Goal: Navigation & Orientation: Find specific page/section

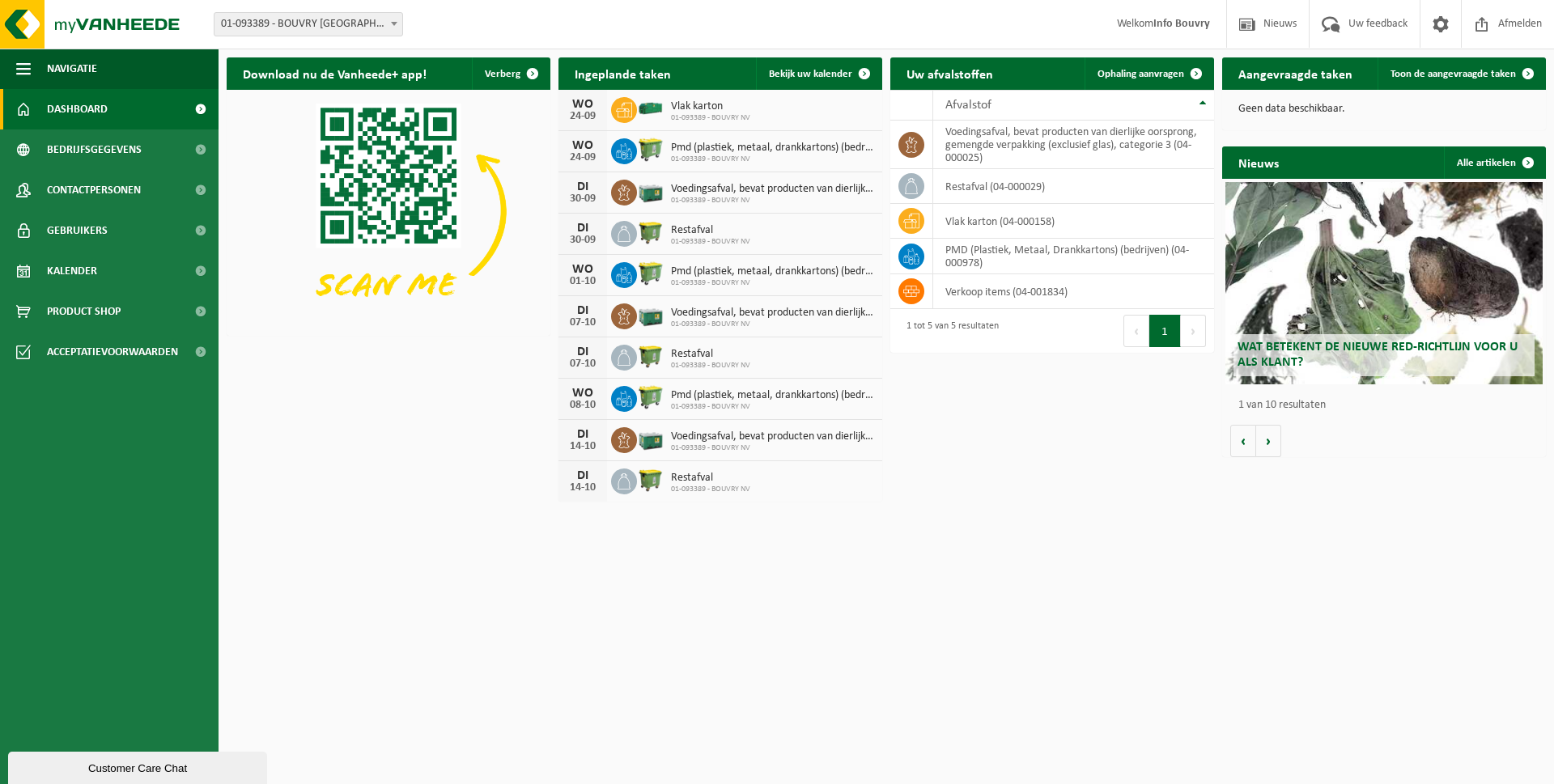
click at [1339, 361] on h2 "Wat betekent de nieuwe RED-richtlijn voor u als klant?" at bounding box center [1384, 355] width 301 height 42
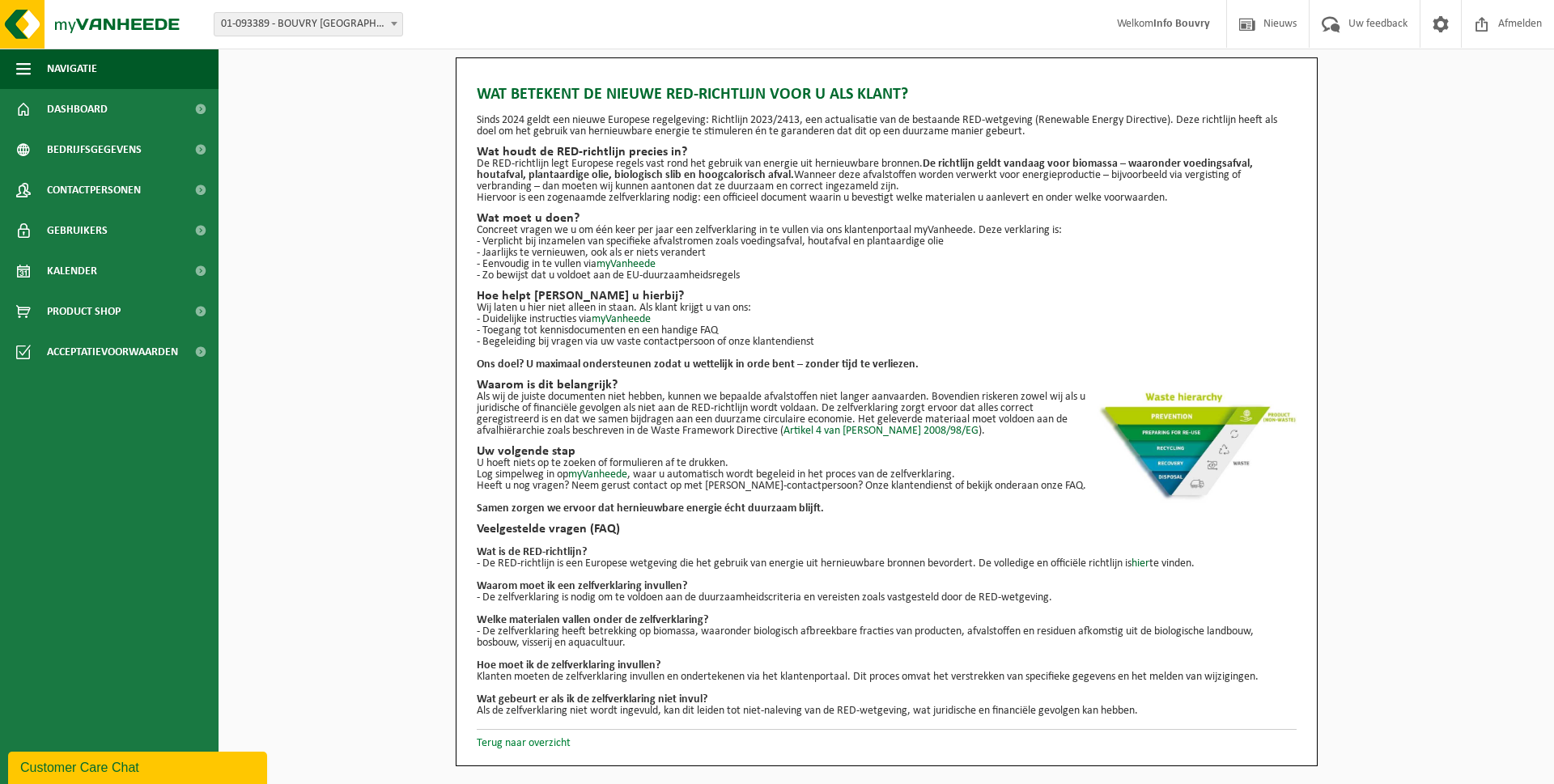
click at [498, 737] on link "Terug naar overzicht" at bounding box center [524, 743] width 94 height 12
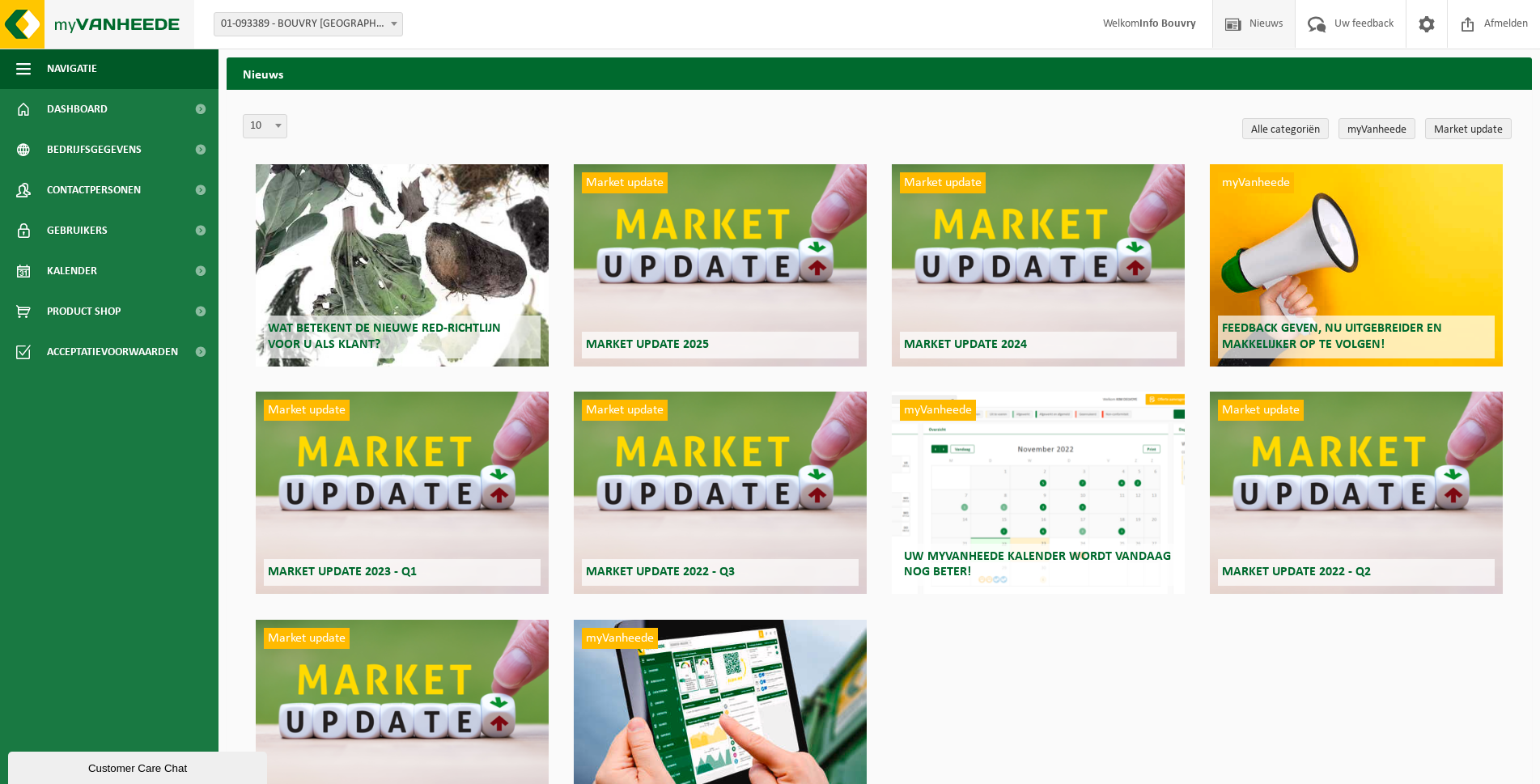
click at [9, 27] on img at bounding box center [97, 24] width 194 height 49
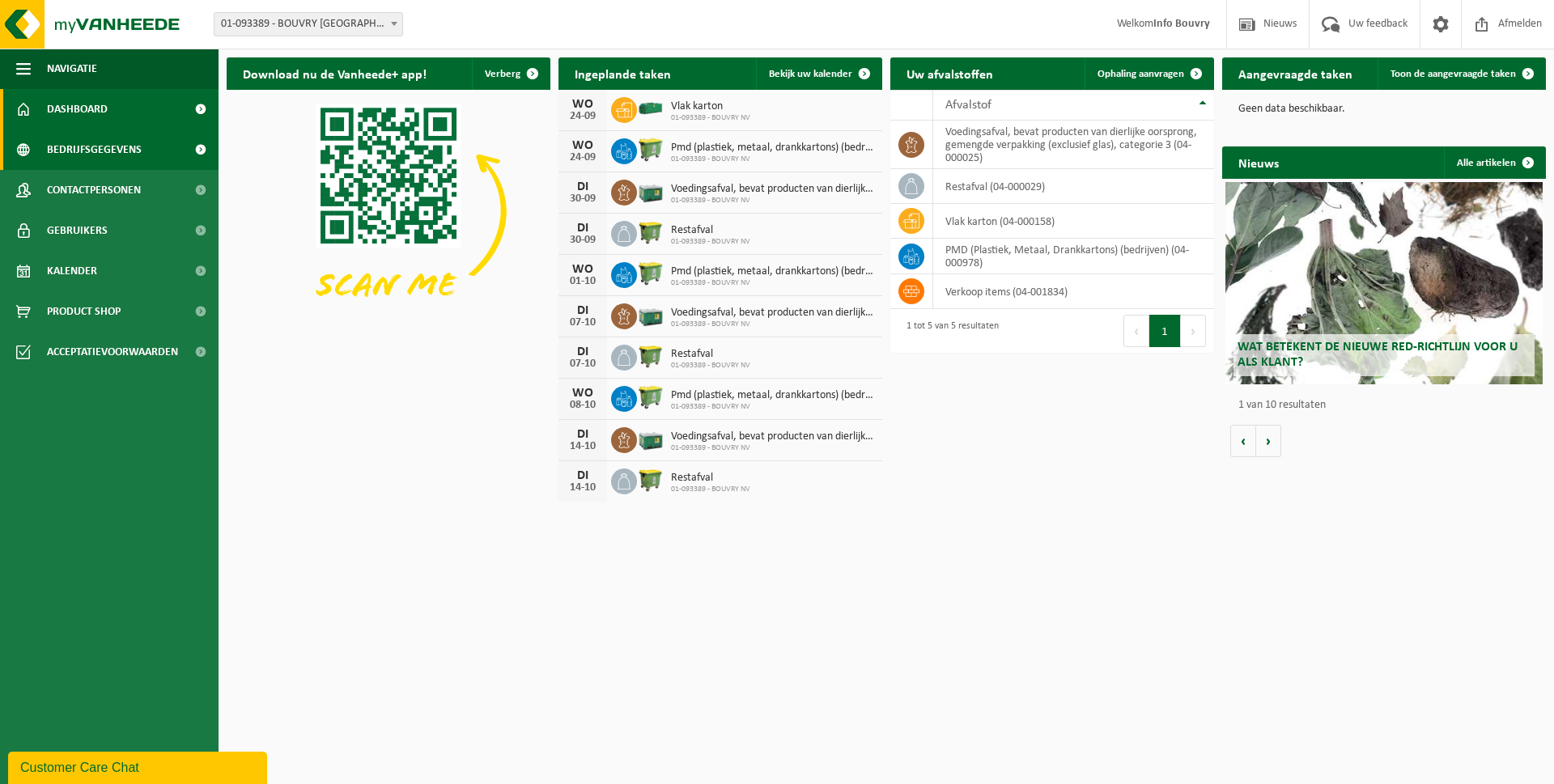
click at [152, 146] on link "Bedrijfsgegevens" at bounding box center [109, 149] width 219 height 40
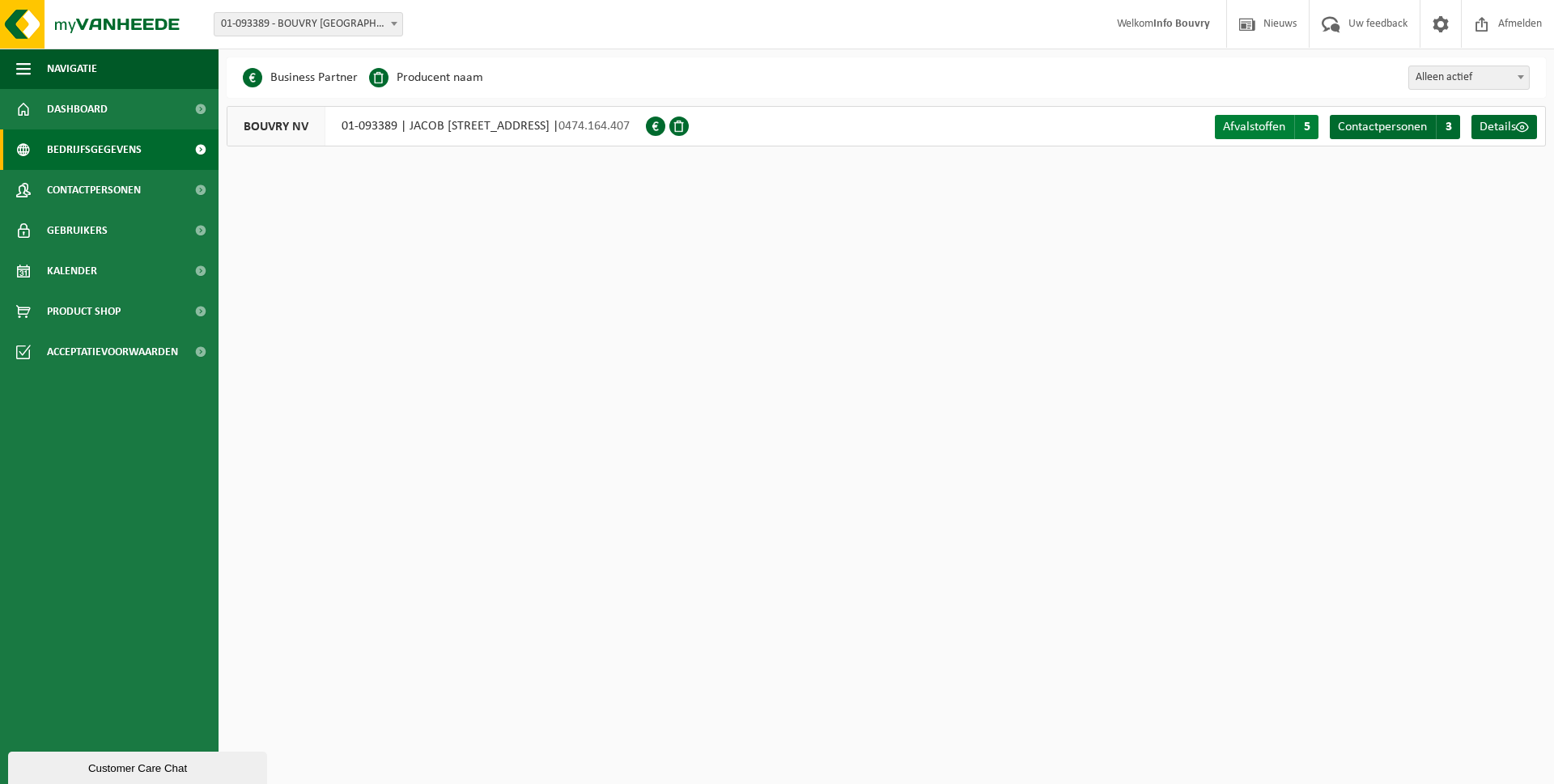
click at [1258, 122] on span "Afvalstoffen" at bounding box center [1254, 127] width 63 height 13
click at [301, 125] on span "BOUVRY NV" at bounding box center [276, 126] width 98 height 39
click at [136, 189] on span "Contactpersonen" at bounding box center [93, 189] width 94 height 40
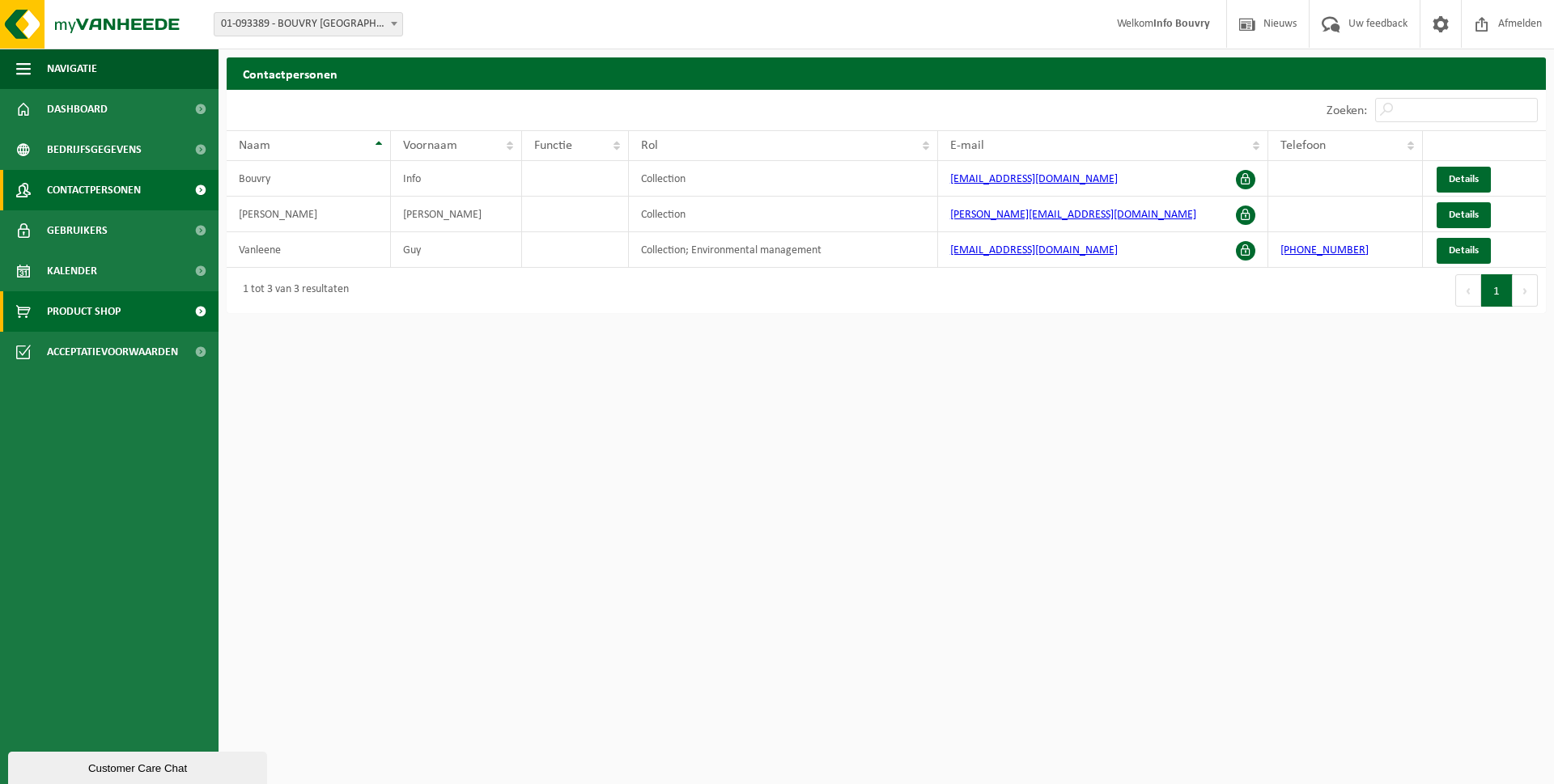
click at [79, 306] on span "Product Shop" at bounding box center [83, 311] width 74 height 40
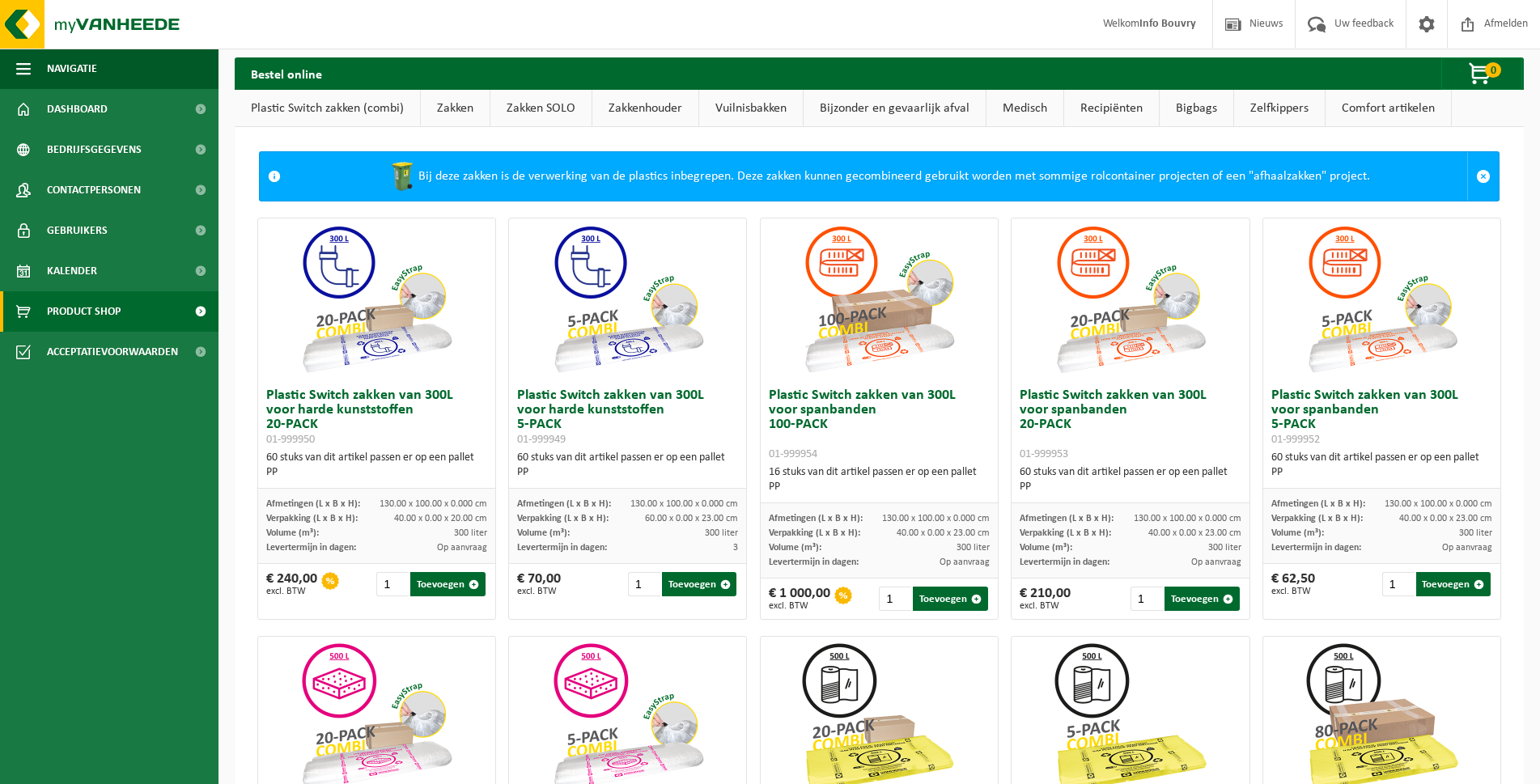
click at [61, 353] on span "Acceptatievoorwaarden" at bounding box center [112, 351] width 131 height 40
click at [144, 344] on span "Acceptatievoorwaarden" at bounding box center [112, 351] width 131 height 40
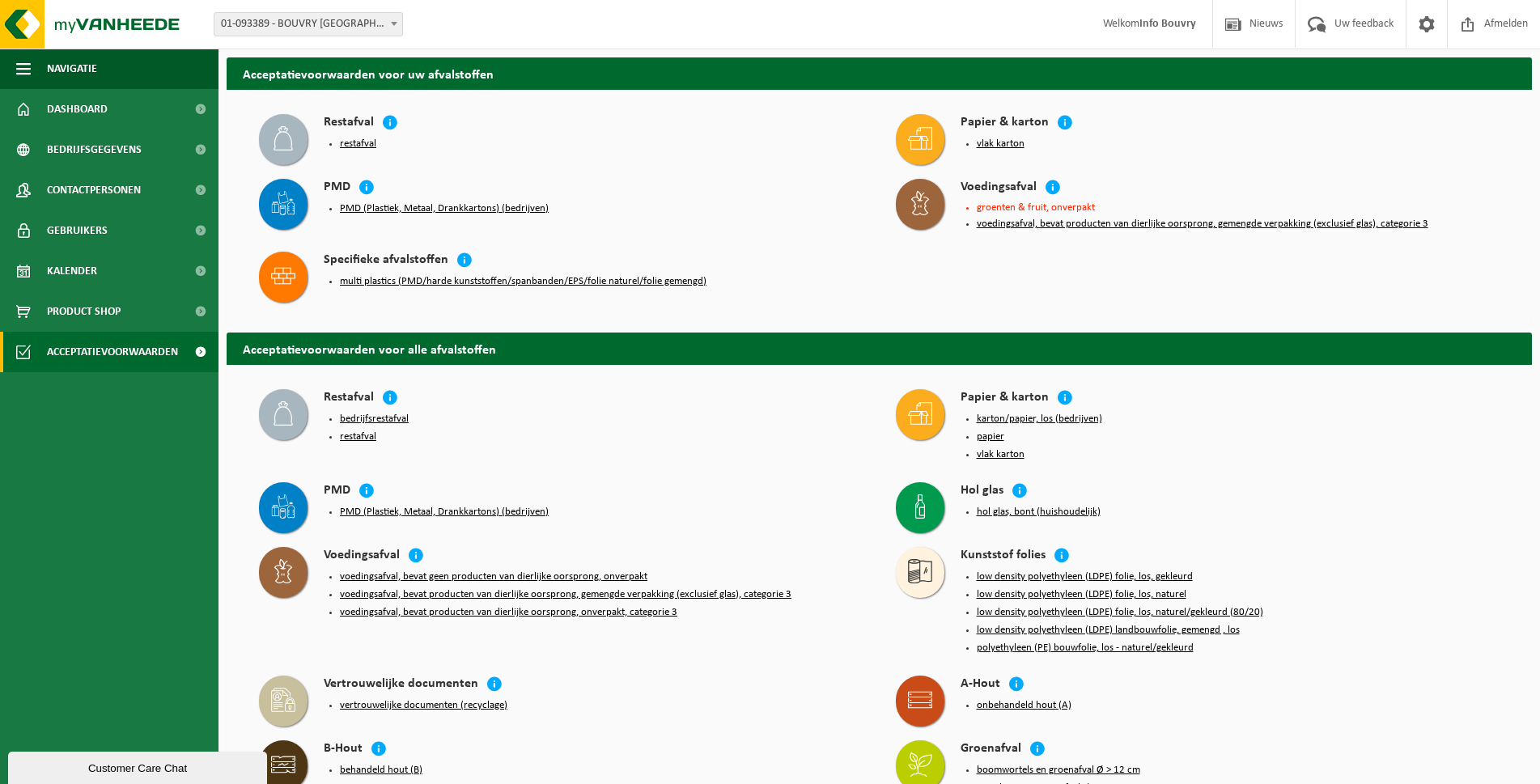
click at [1139, 225] on button "voedingsafval, bevat producten van dierlijke oorsprong, gemengde verpakking (ex…" at bounding box center [1202, 224] width 452 height 13
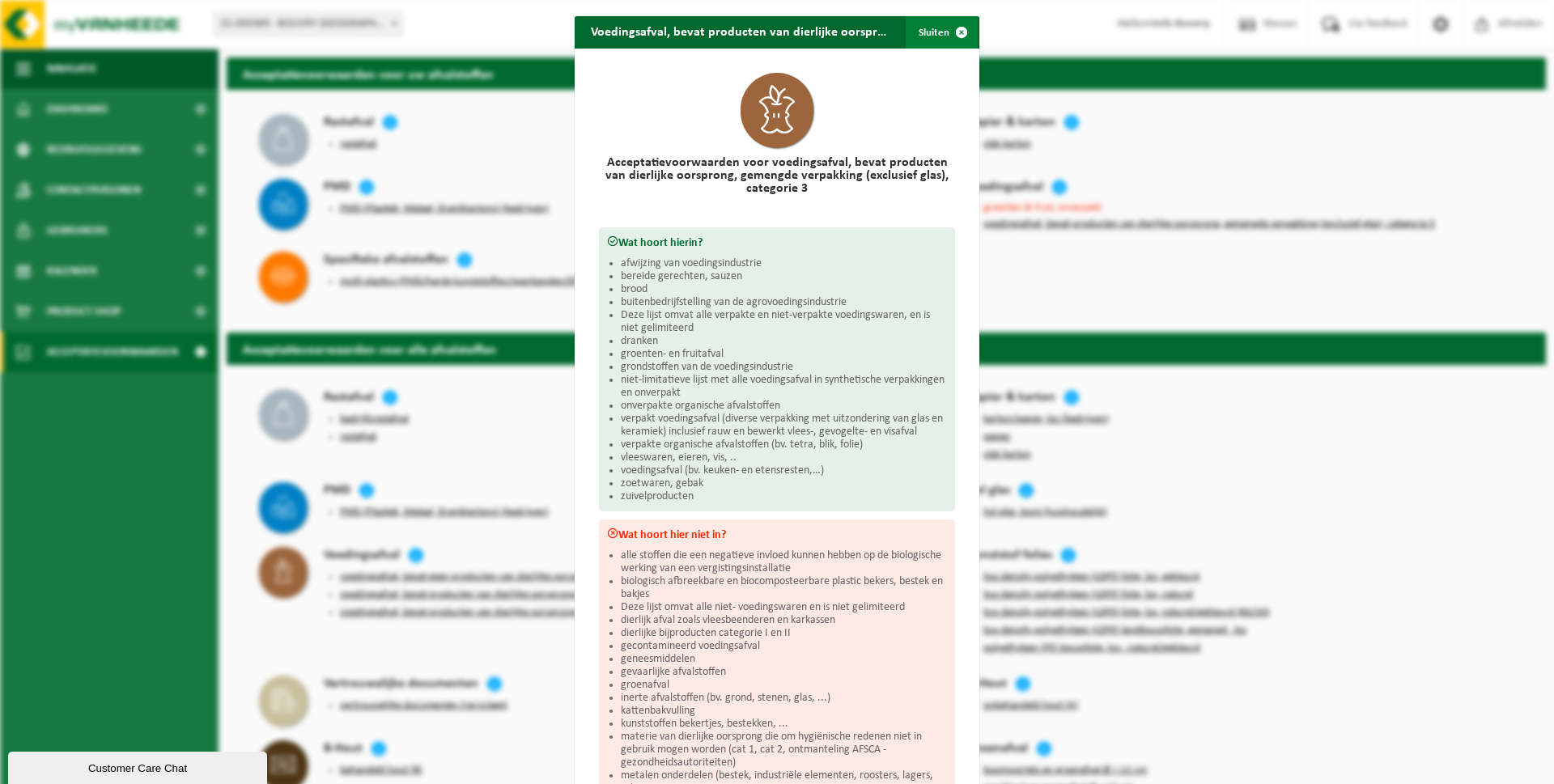
click at [945, 28] on span "button" at bounding box center [961, 32] width 33 height 33
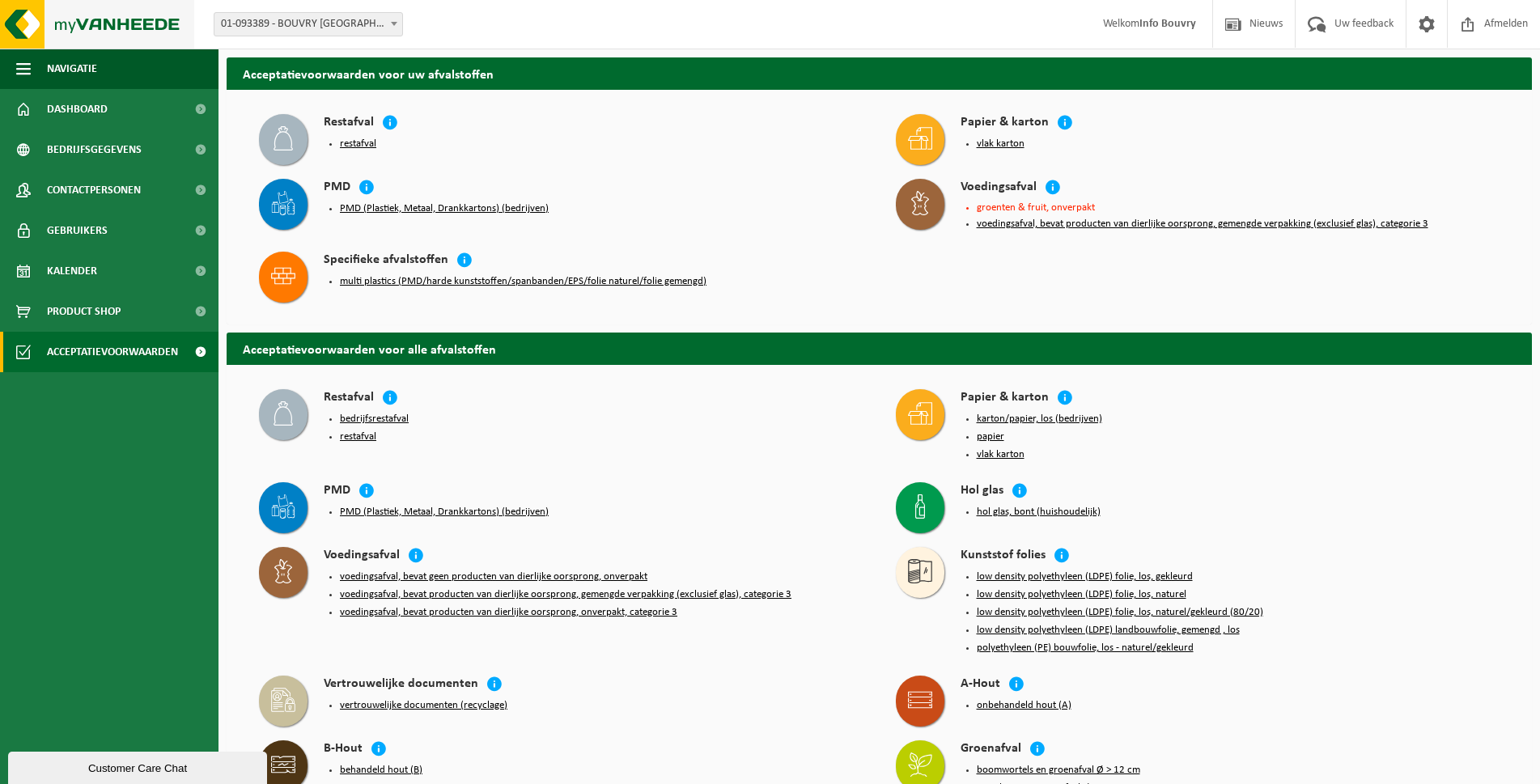
click at [22, 33] on img at bounding box center [97, 24] width 194 height 49
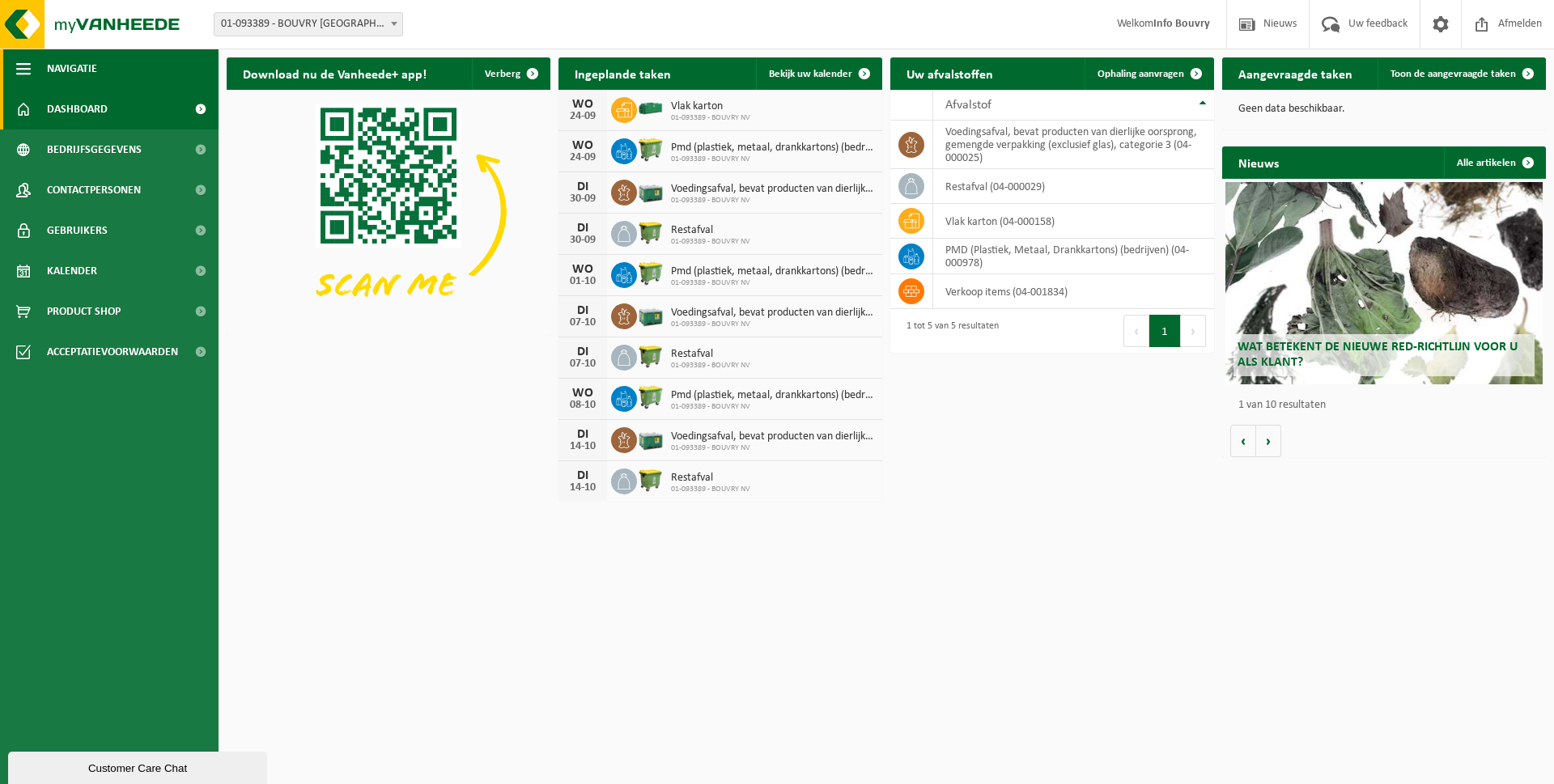
click at [24, 65] on span "button" at bounding box center [23, 68] width 15 height 40
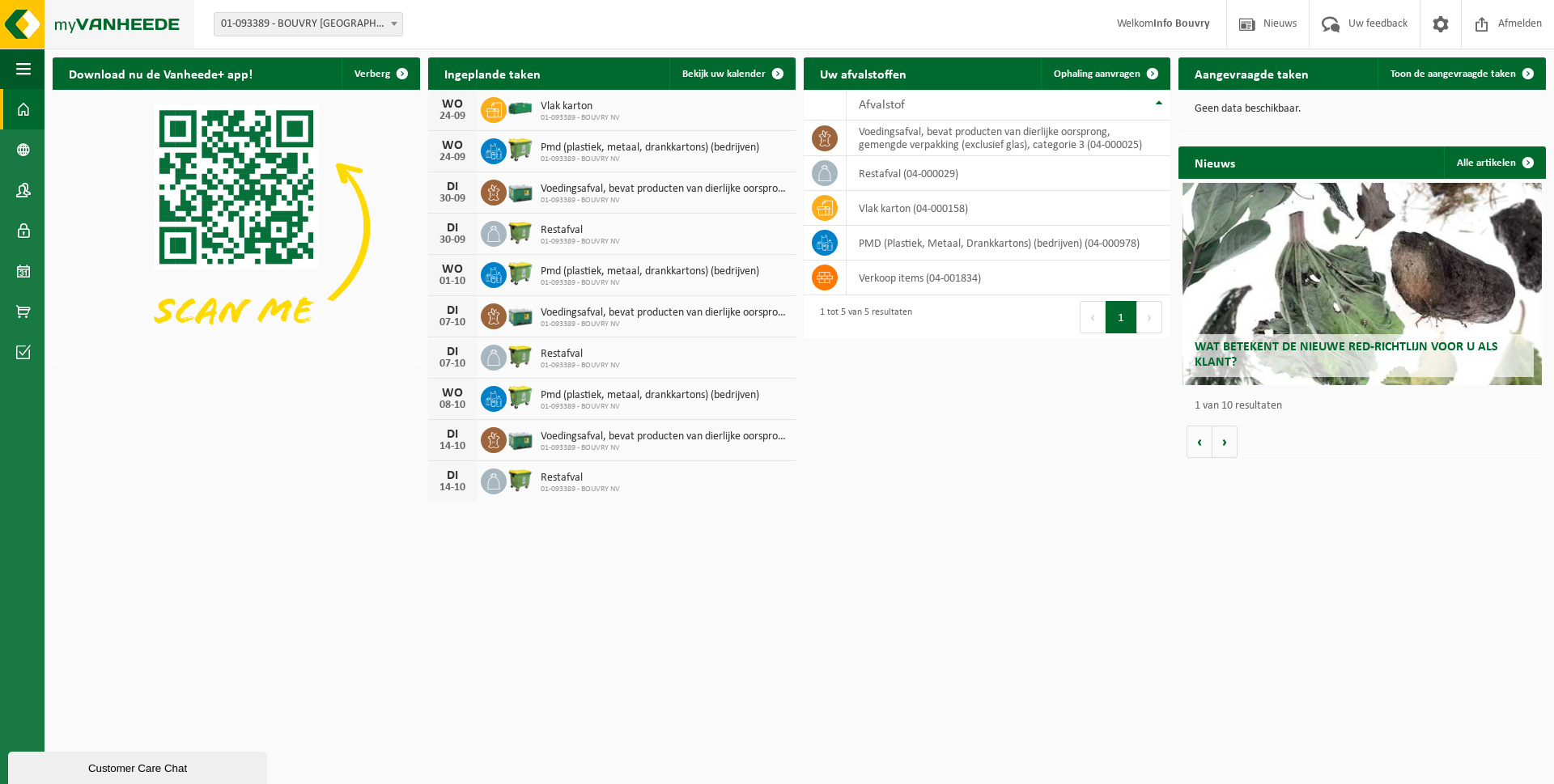
click at [32, 15] on img at bounding box center [97, 24] width 194 height 49
click at [21, 223] on span at bounding box center [23, 230] width 15 height 40
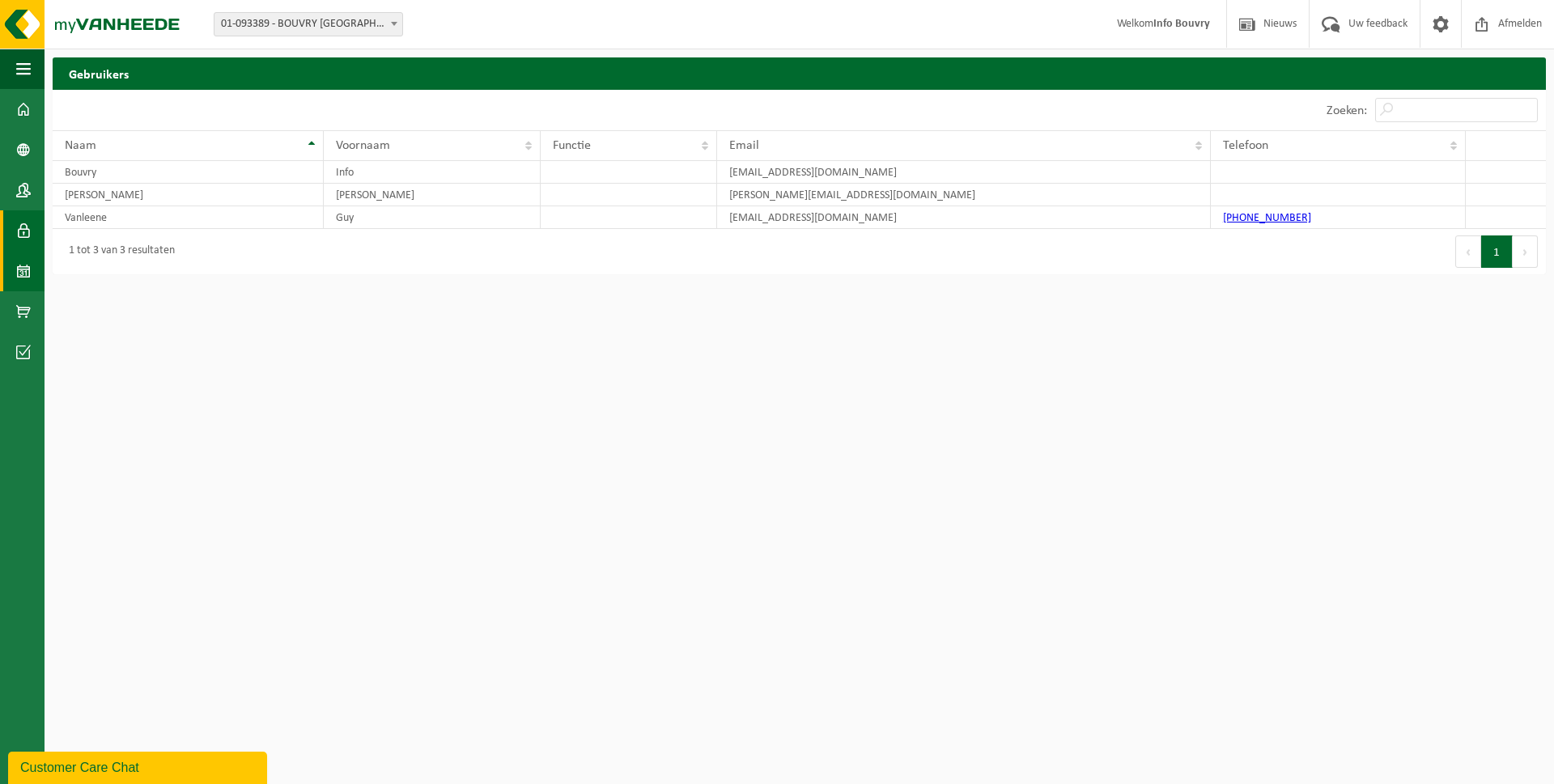
click at [23, 253] on span at bounding box center [23, 271] width 15 height 40
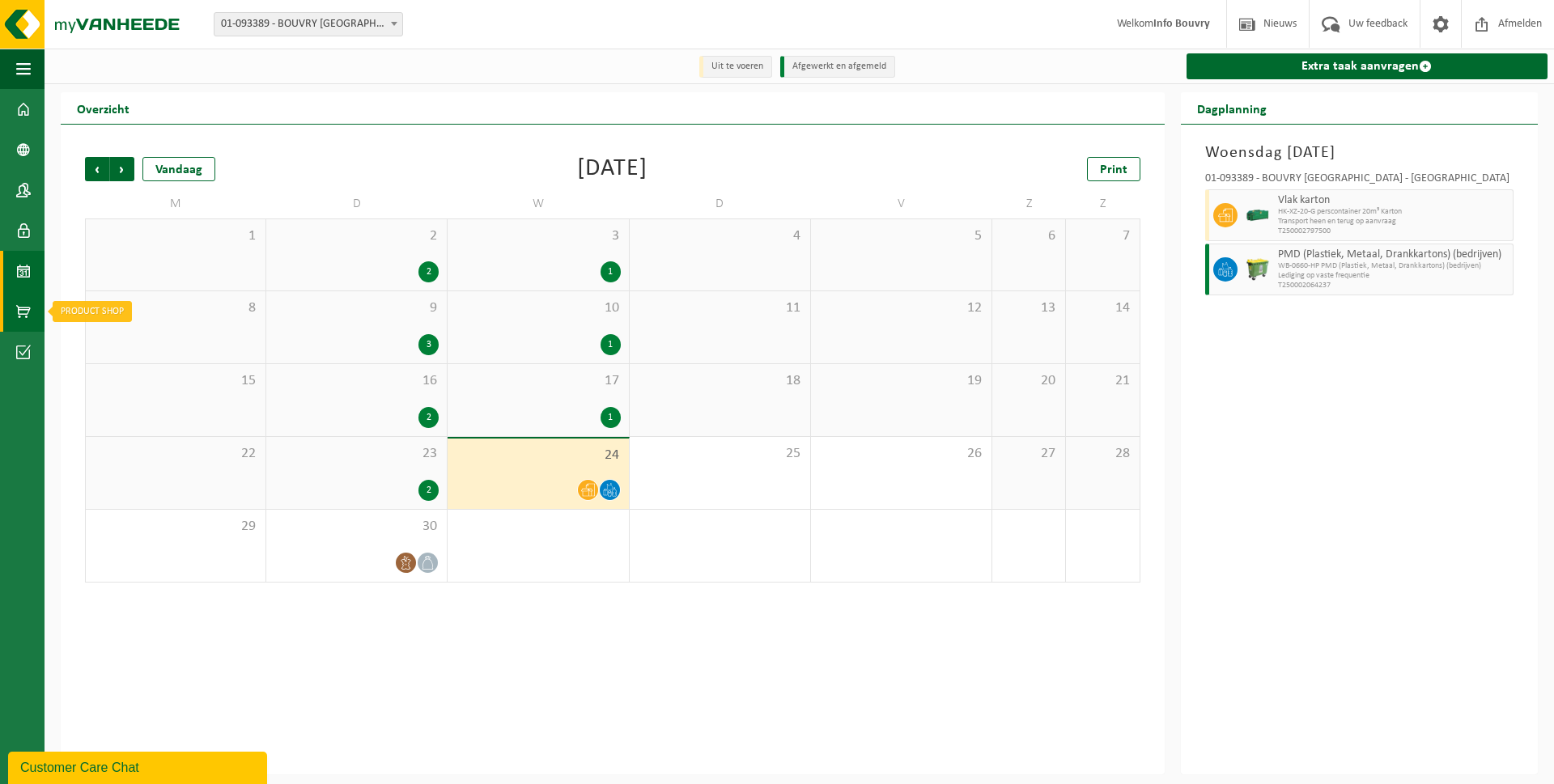
click at [23, 308] on span at bounding box center [23, 311] width 15 height 40
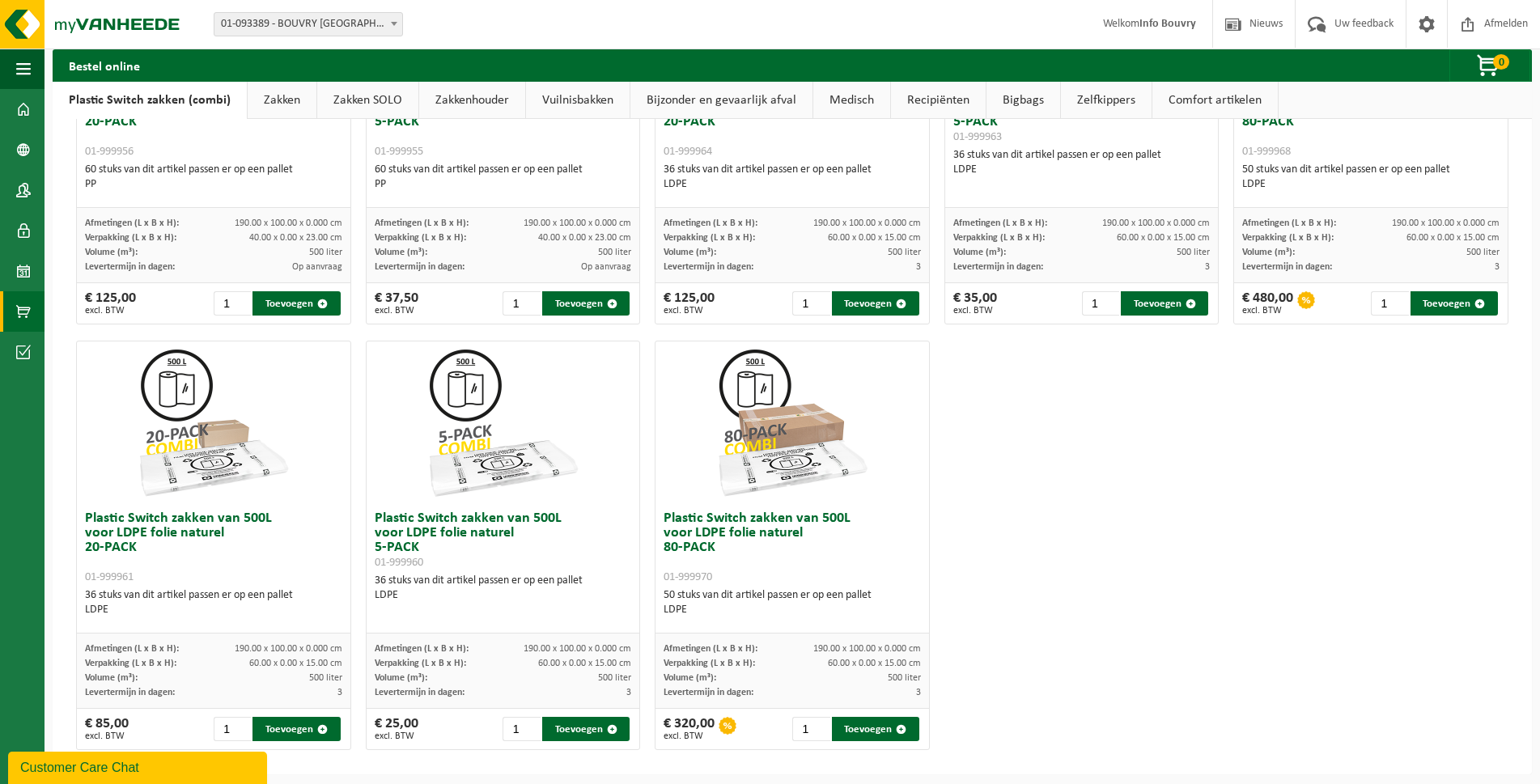
scroll to position [735, 0]
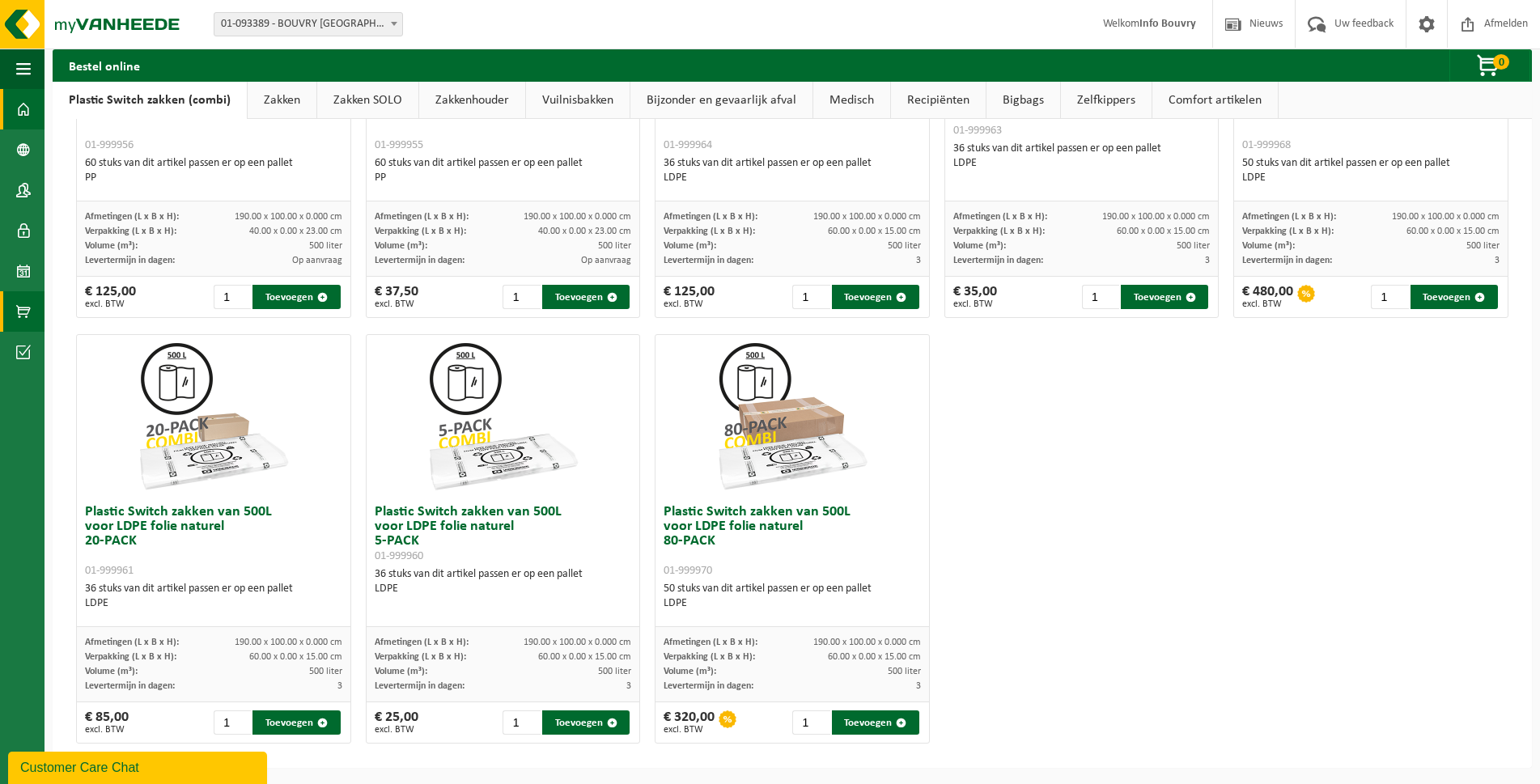
click at [21, 100] on span at bounding box center [23, 108] width 15 height 40
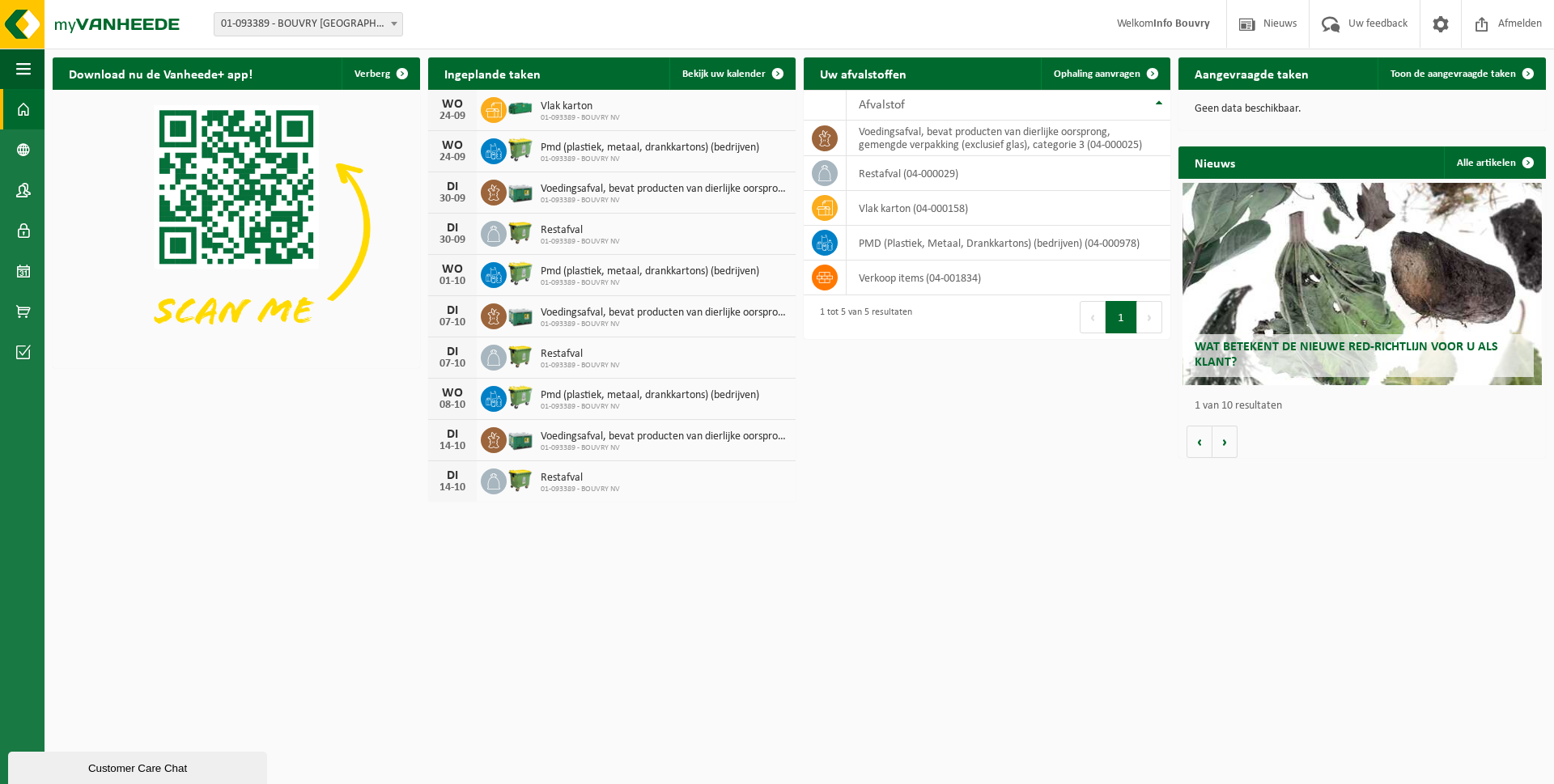
click at [112, 69] on h2 "Download nu de Vanheede+ app!" at bounding box center [160, 74] width 216 height 32
click at [8, 15] on img at bounding box center [97, 24] width 194 height 49
click at [160, 20] on img at bounding box center [97, 24] width 194 height 49
click at [1226, 439] on button "Volgende" at bounding box center [1224, 441] width 25 height 33
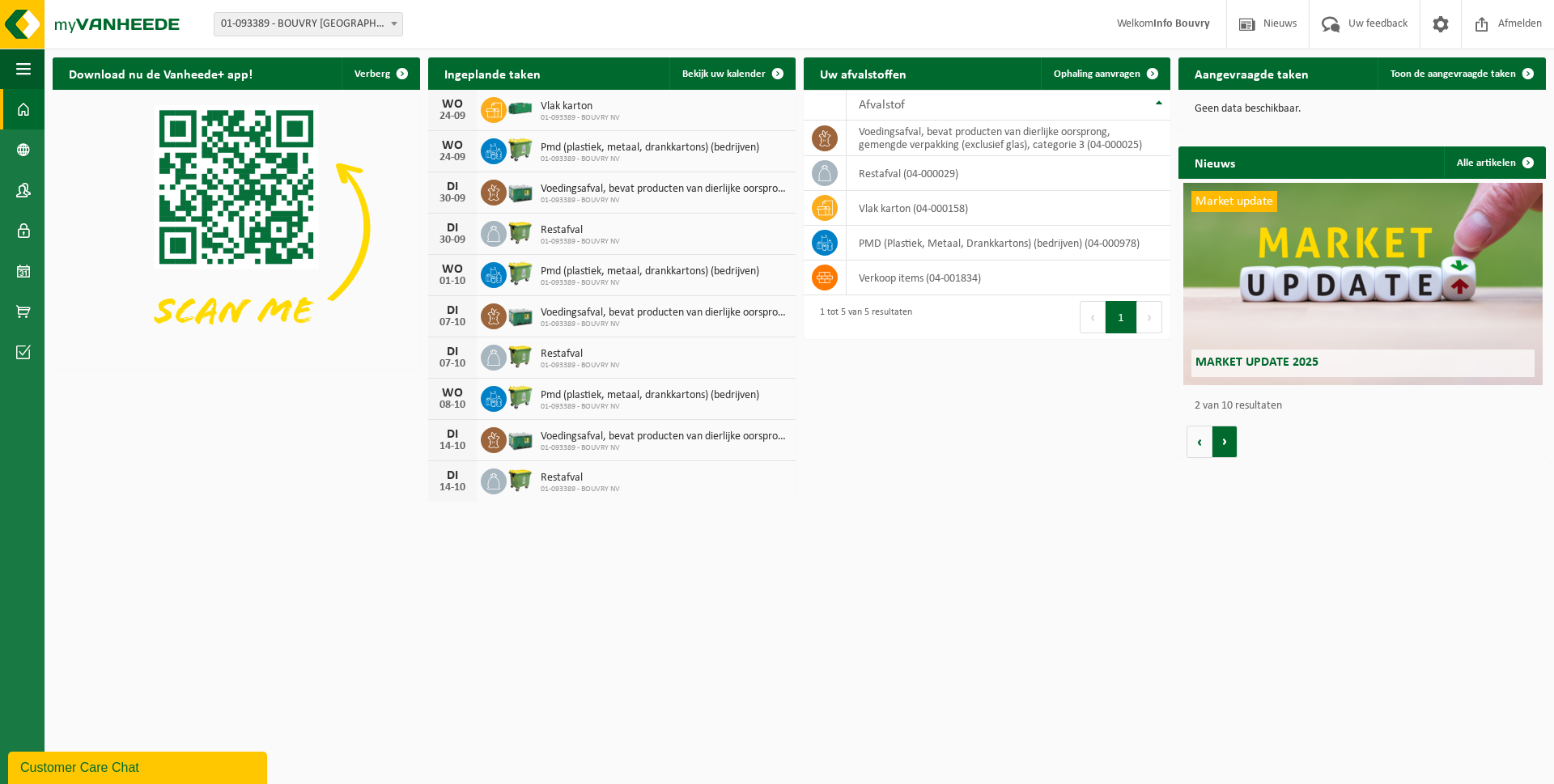
click at [1225, 439] on button "Volgende" at bounding box center [1224, 441] width 25 height 33
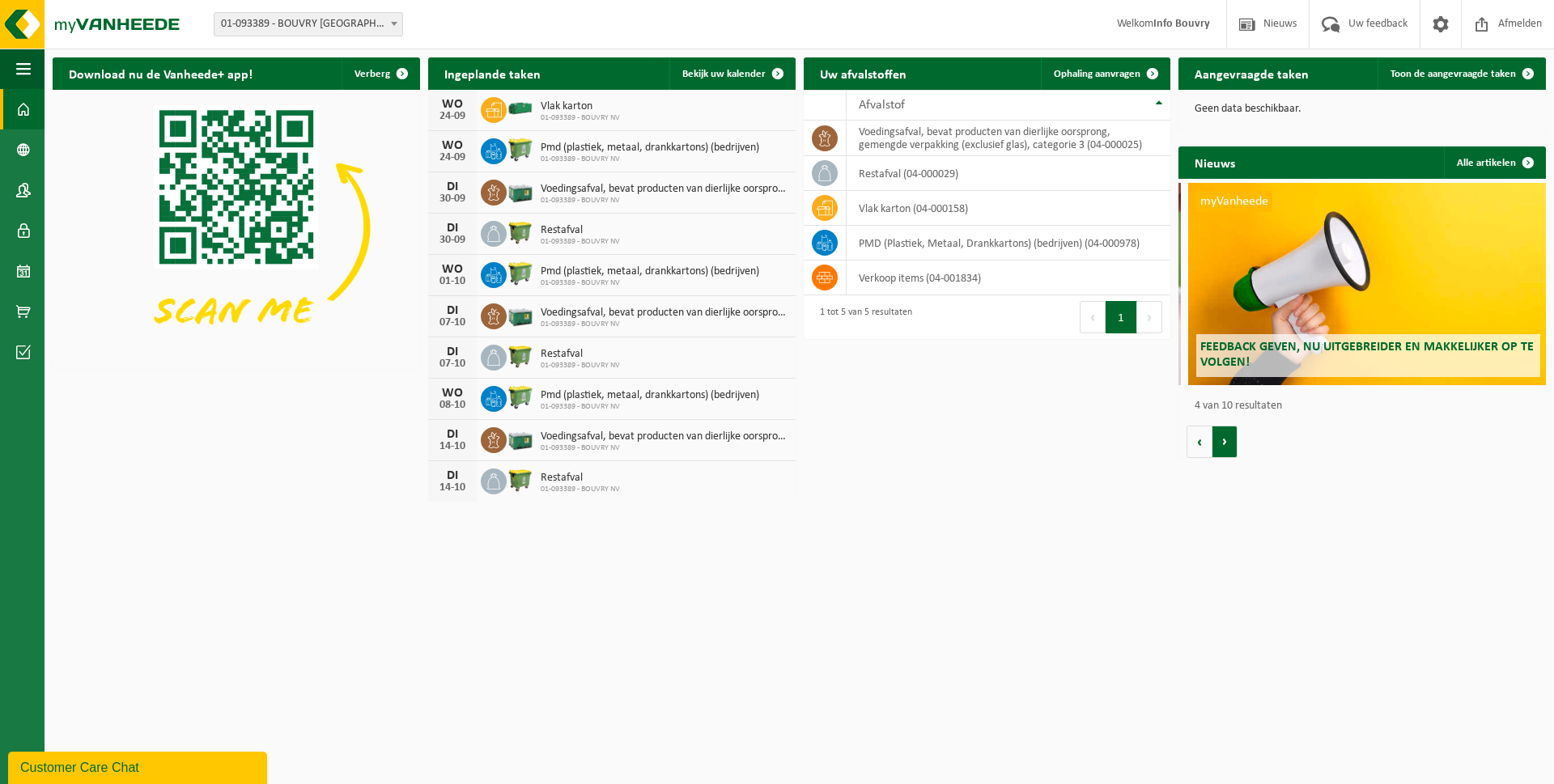
scroll to position [0, 1102]
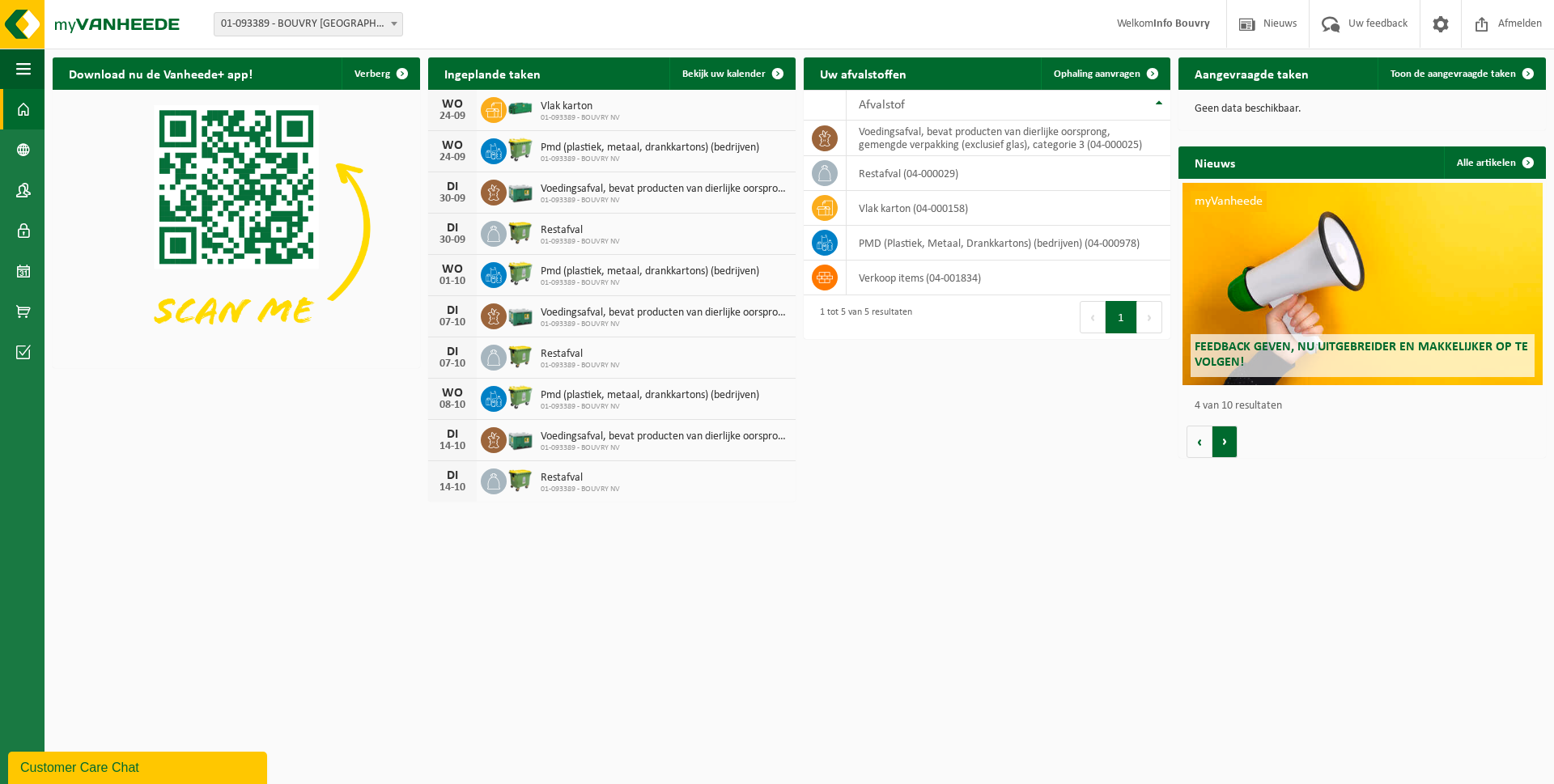
click at [1225, 439] on button "Volgende" at bounding box center [1224, 441] width 25 height 33
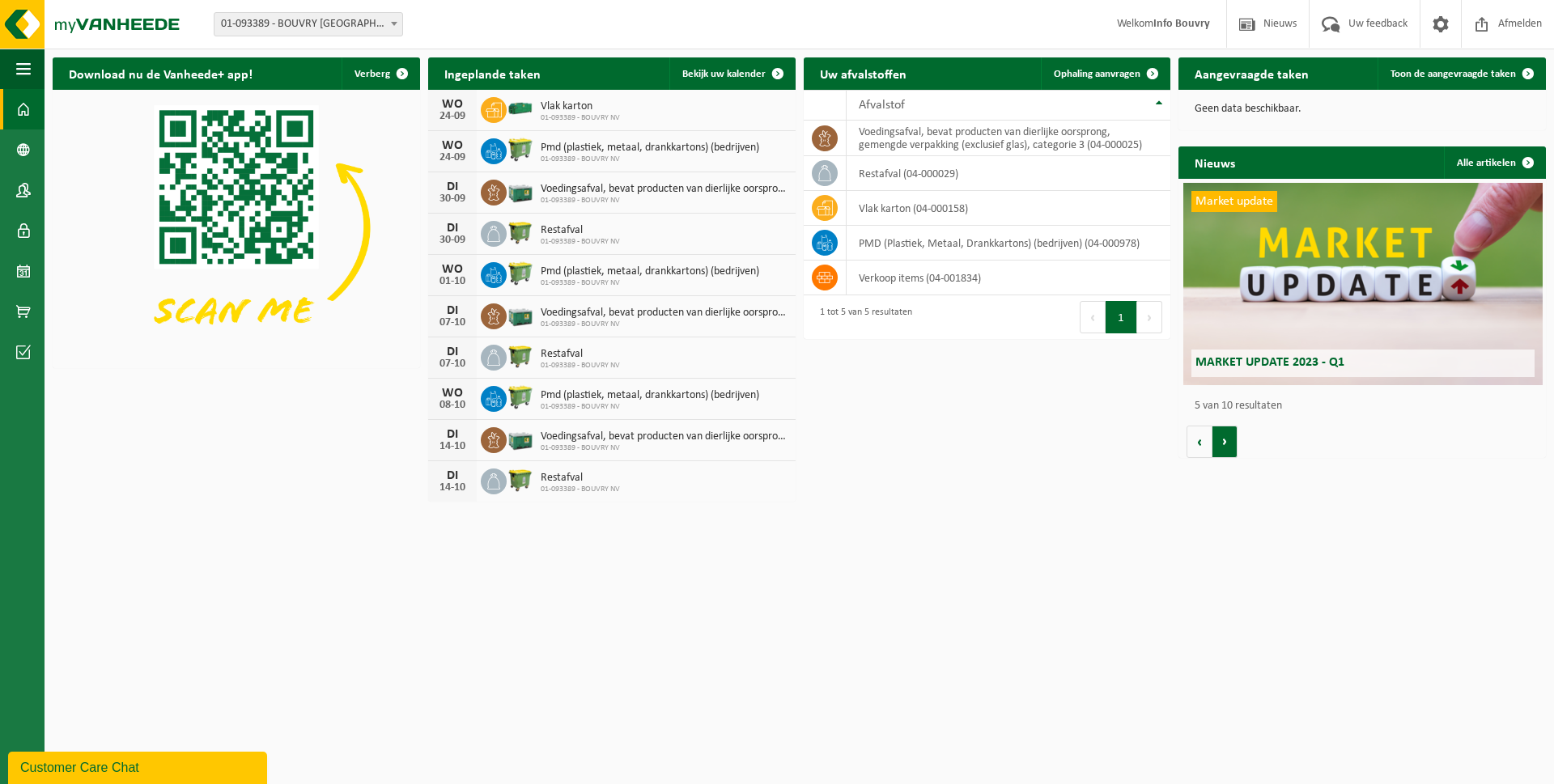
click at [1225, 439] on button "Volgende" at bounding box center [1224, 441] width 25 height 33
click at [11, 150] on link "Bedrijfsgegevens" at bounding box center [22, 149] width 45 height 40
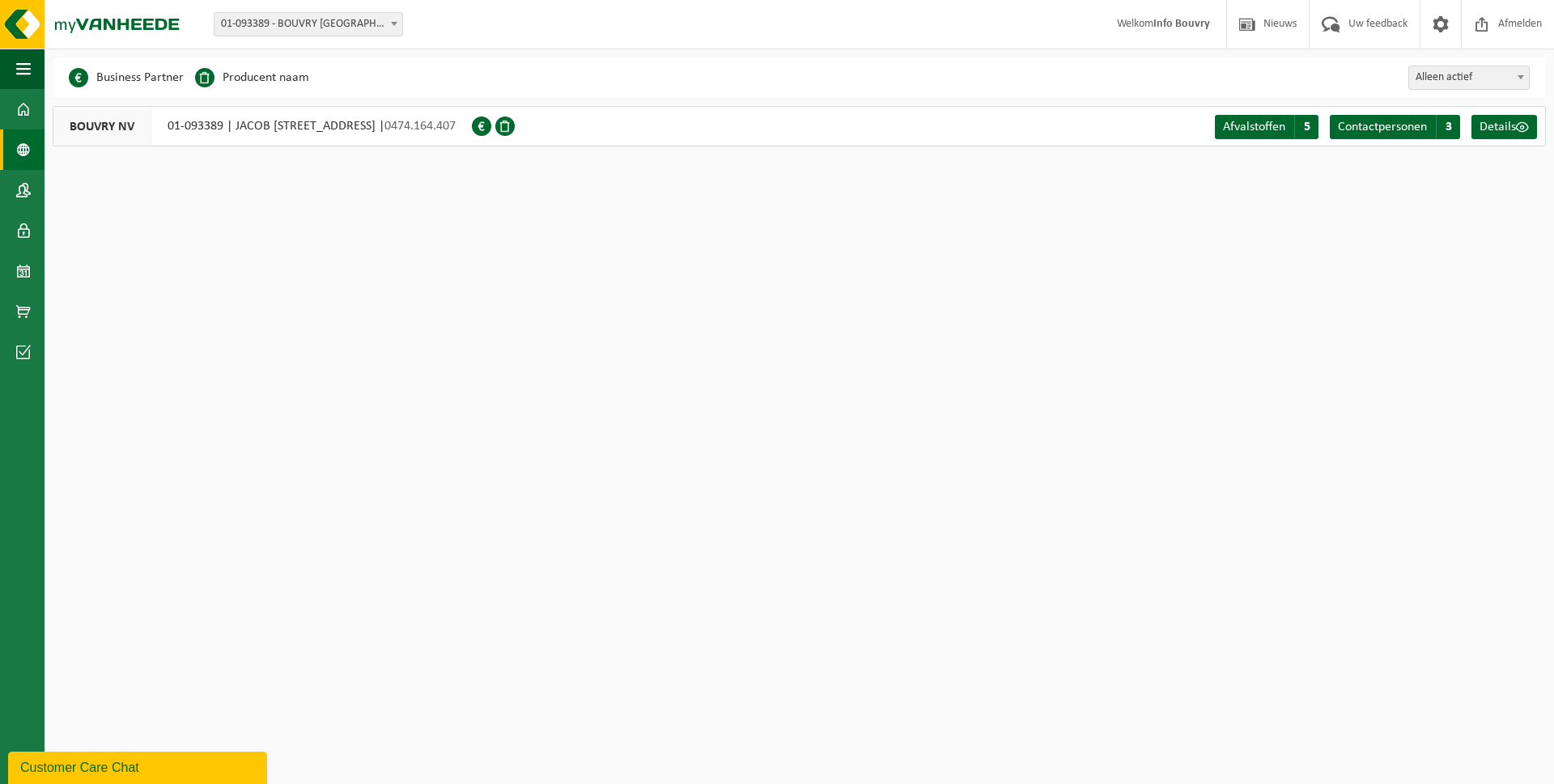
click at [222, 76] on li "Producent naam" at bounding box center [252, 77] width 114 height 24
click at [252, 33] on span "01-093389 - BOUVRY [GEOGRAPHIC_DATA] - [GEOGRAPHIC_DATA]" at bounding box center [308, 24] width 188 height 22
click at [133, 76] on li "Business Partner" at bounding box center [126, 77] width 115 height 24
click at [27, 181] on span at bounding box center [23, 189] width 15 height 40
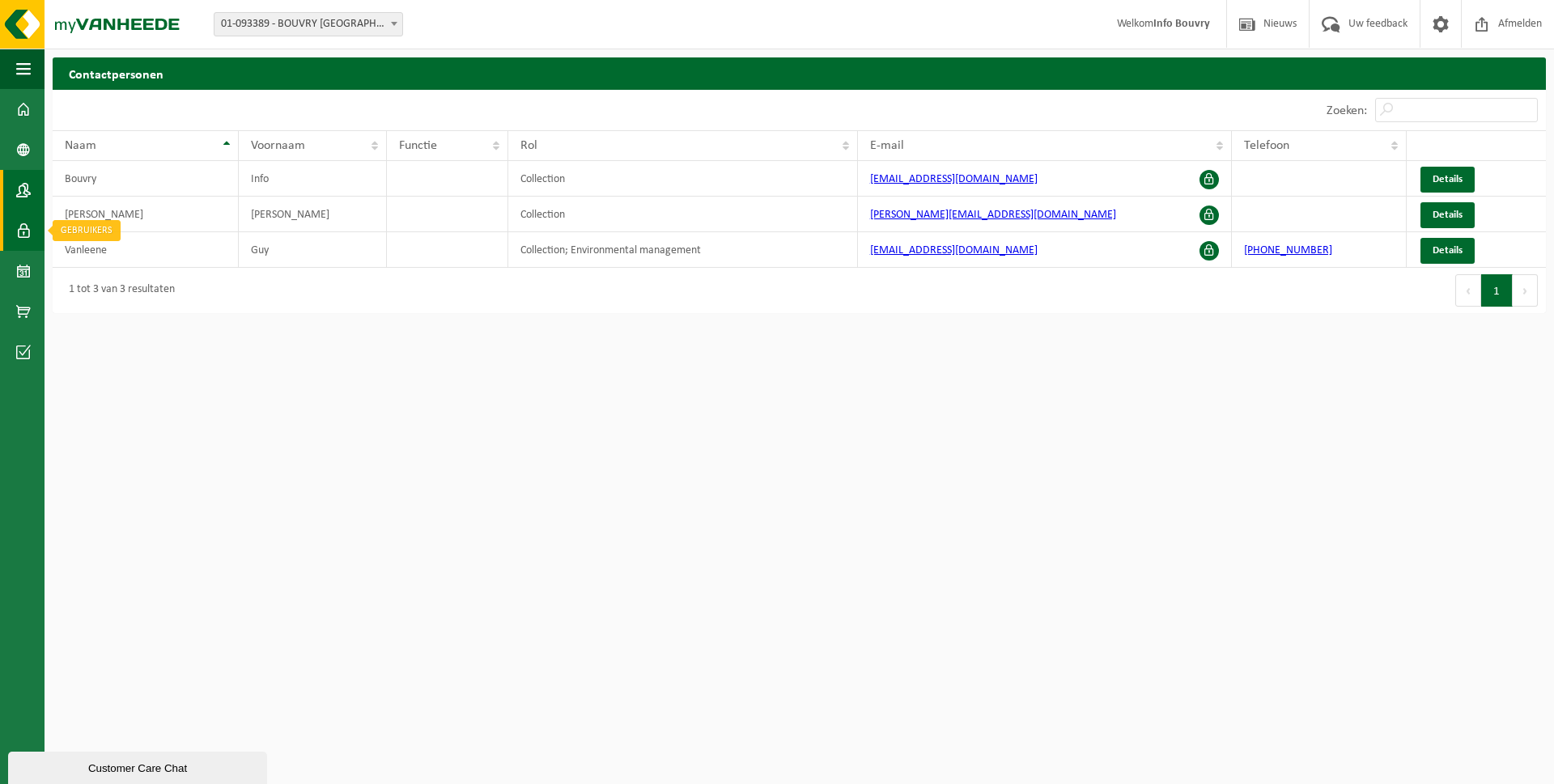
click at [21, 234] on span at bounding box center [23, 230] width 15 height 40
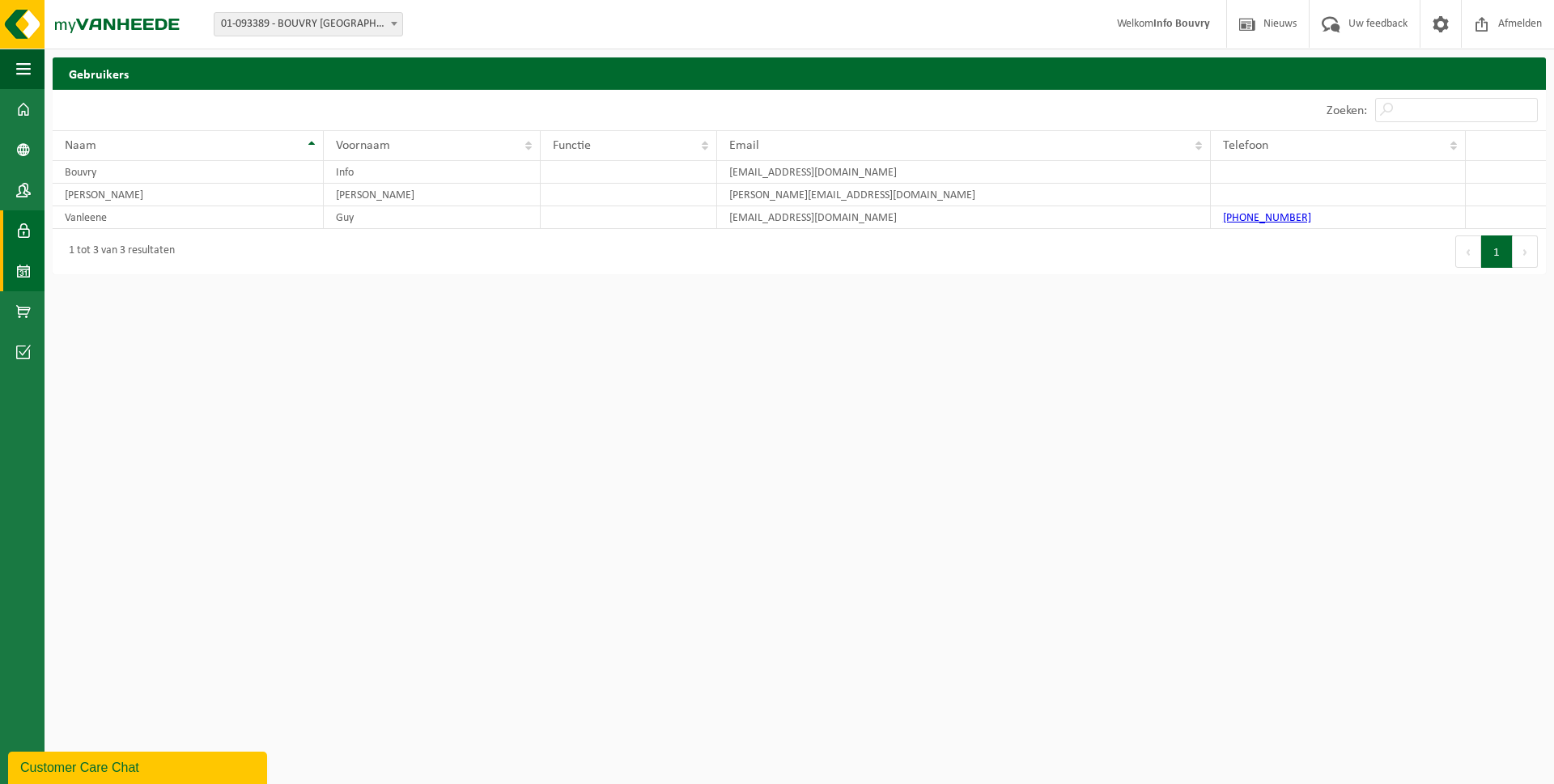
click at [15, 271] on link "Kalender" at bounding box center [22, 271] width 45 height 40
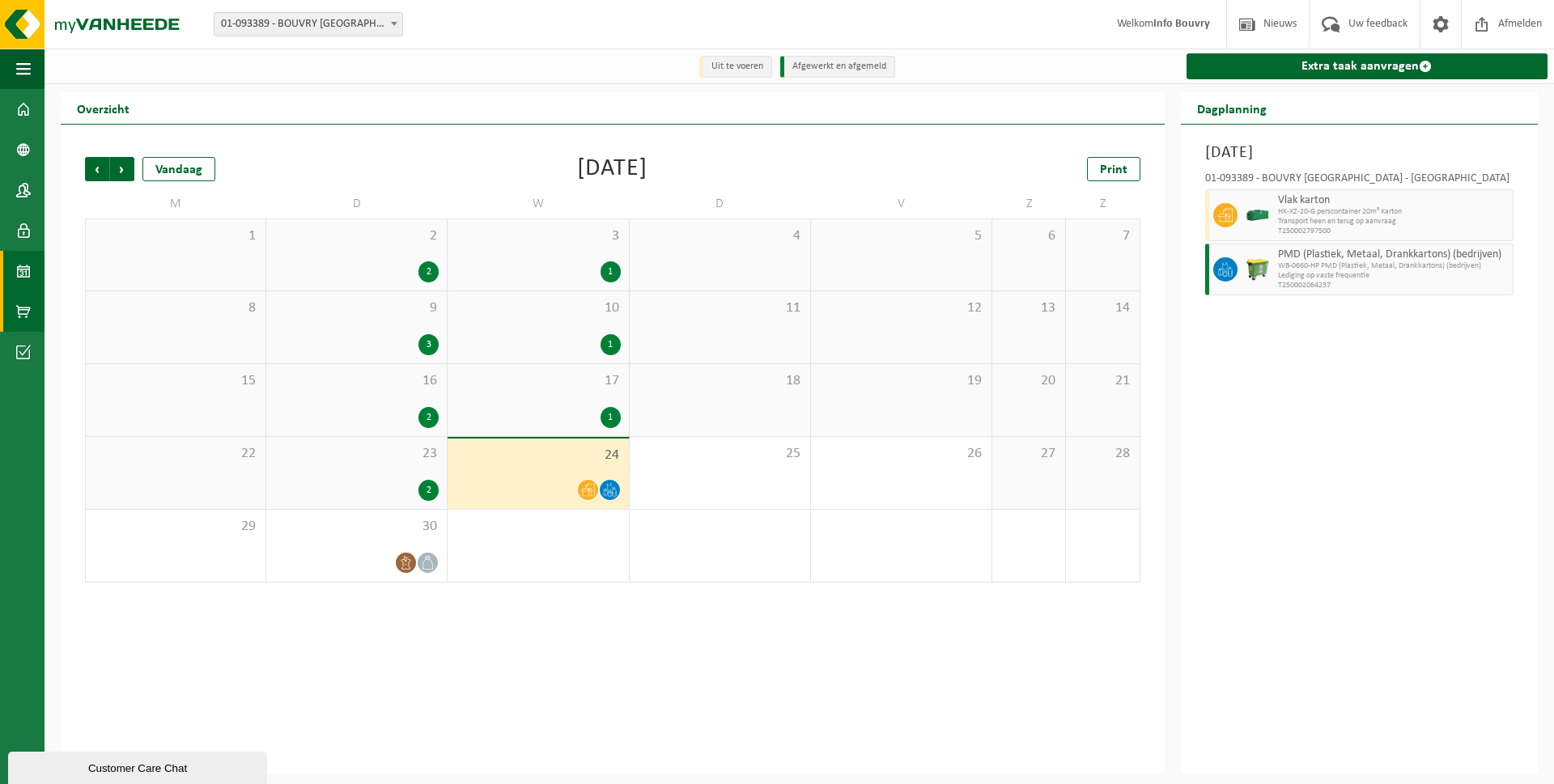
click at [16, 309] on span at bounding box center [23, 311] width 15 height 40
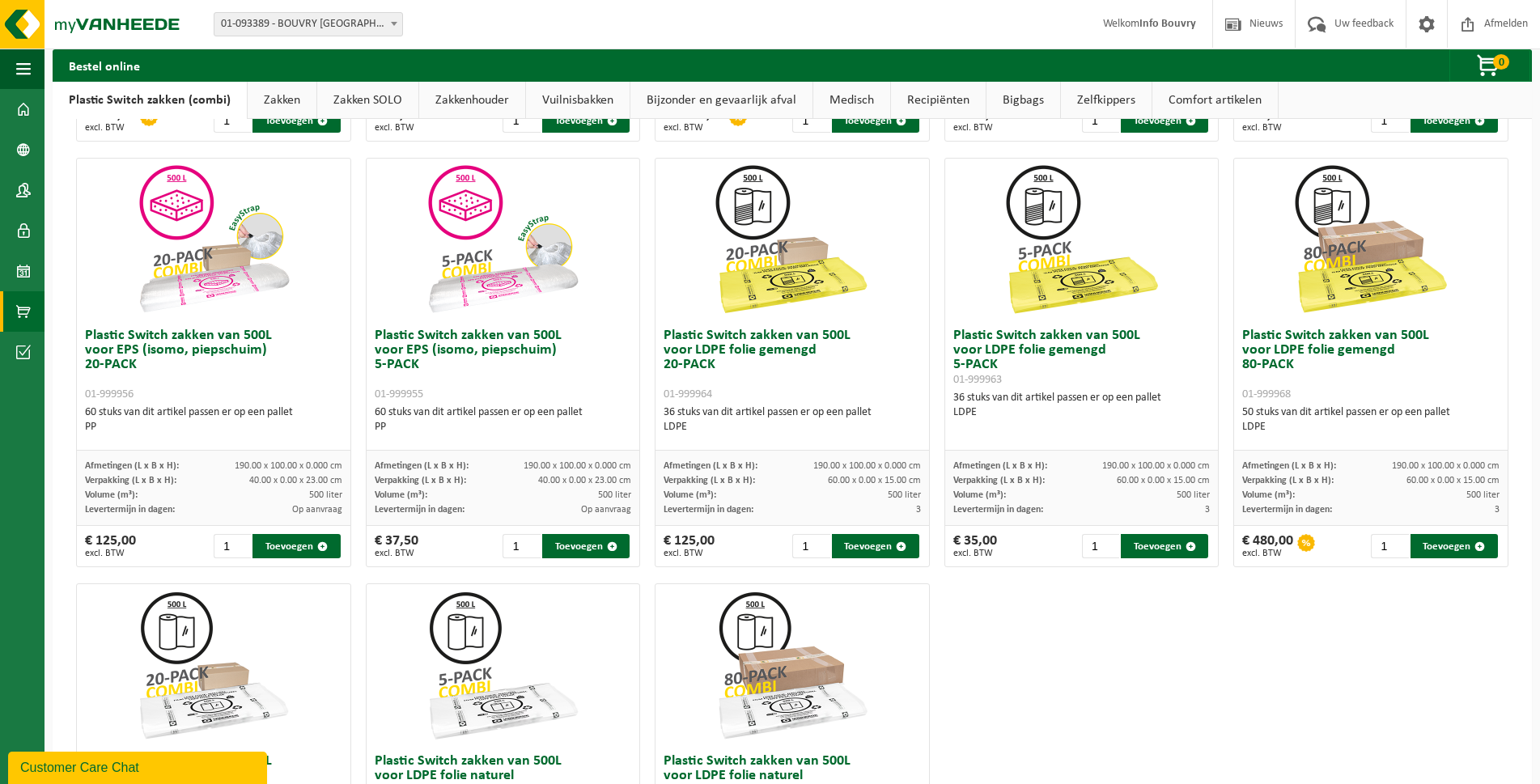
scroll to position [735, 0]
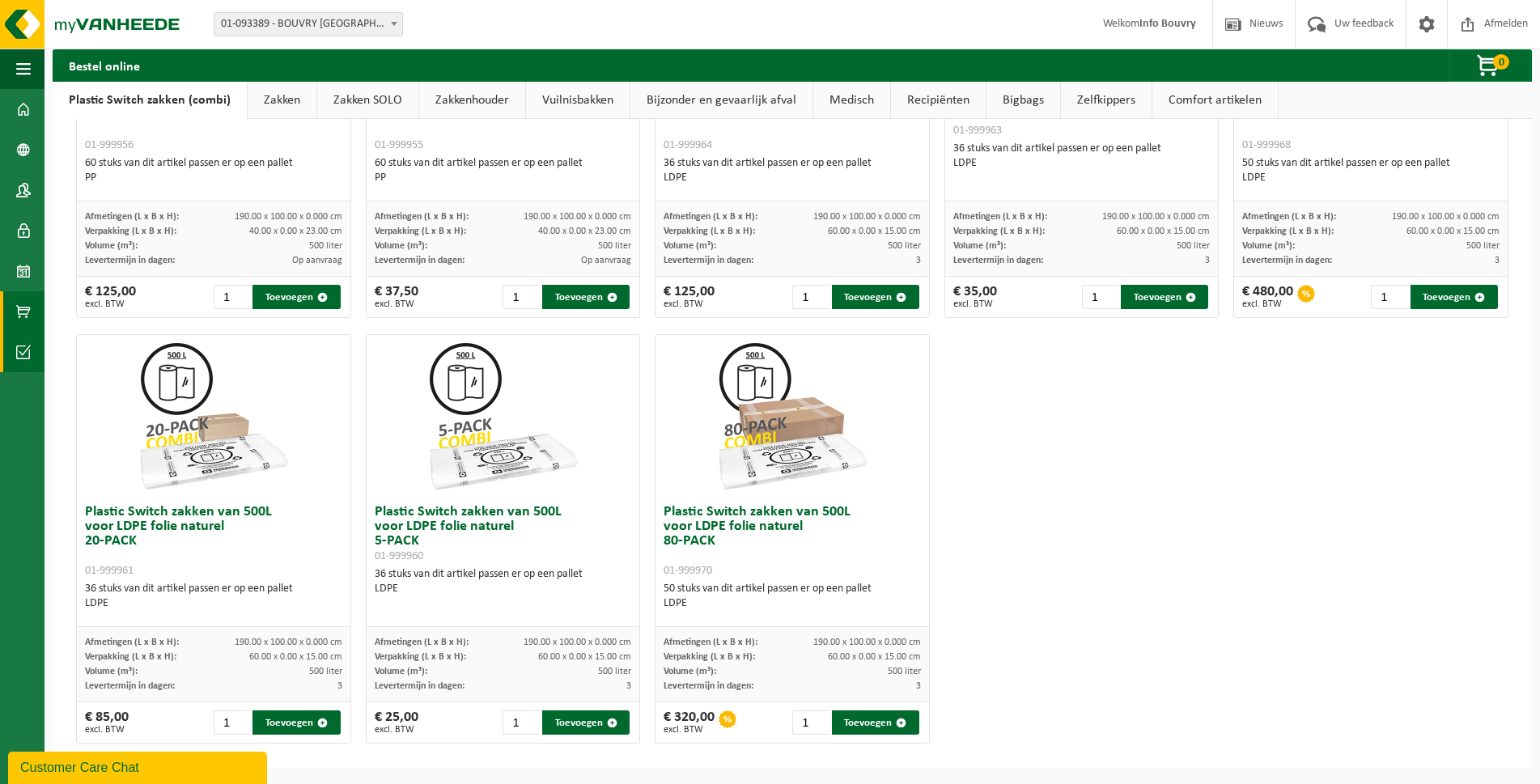
click at [17, 352] on span at bounding box center [23, 351] width 15 height 40
